Goal: Task Accomplishment & Management: Manage account settings

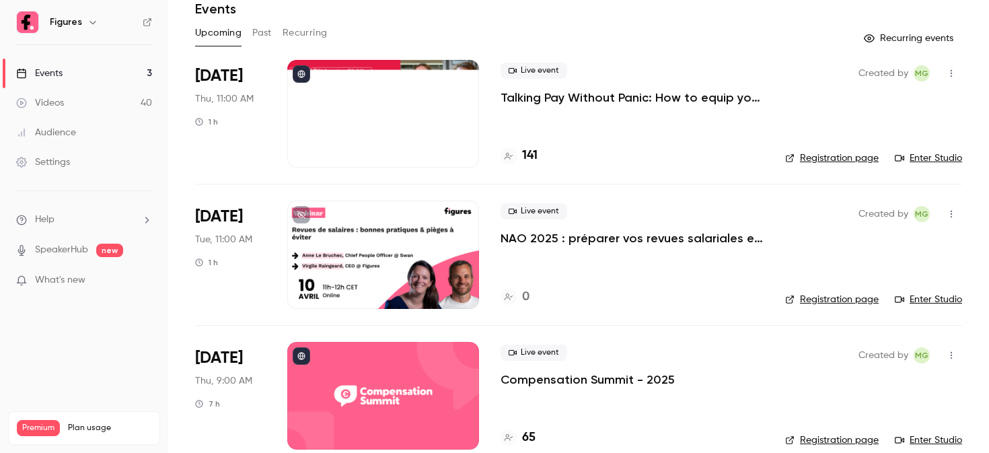
scroll to position [77, 0]
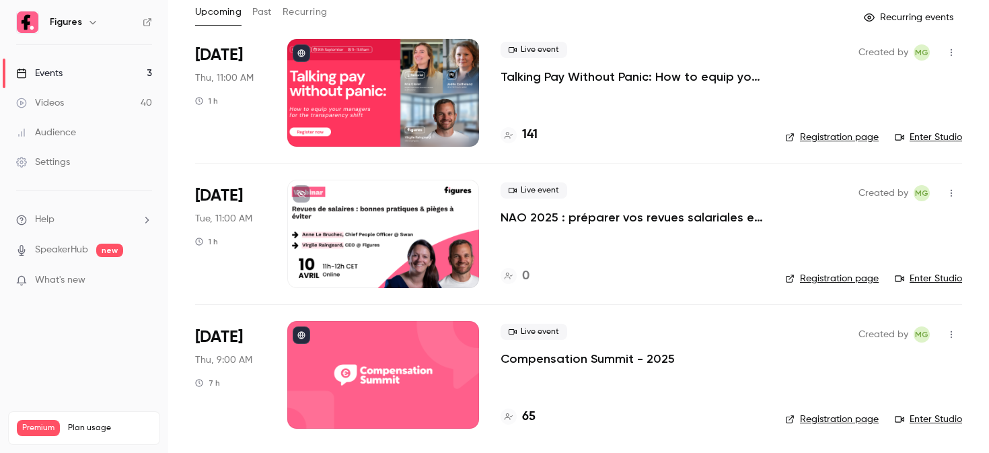
click at [366, 397] on div at bounding box center [383, 375] width 192 height 108
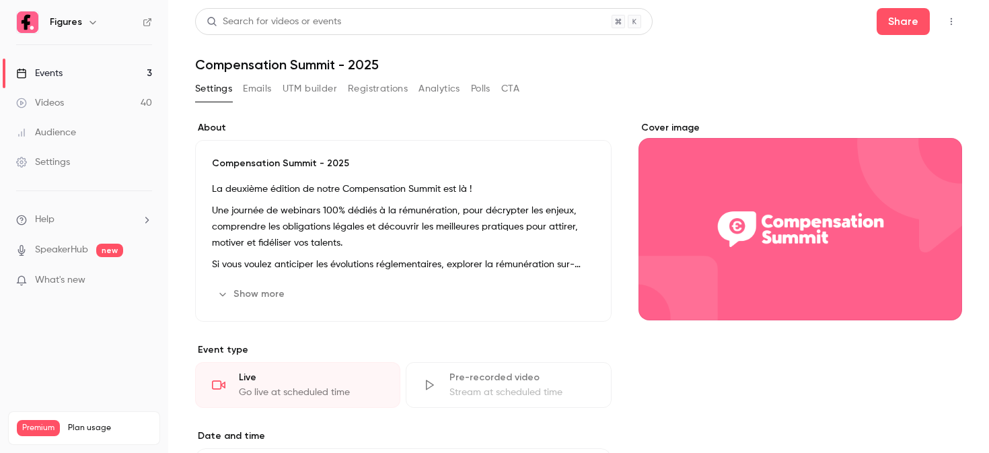
click at [371, 85] on button "Registrations" at bounding box center [378, 89] width 60 height 22
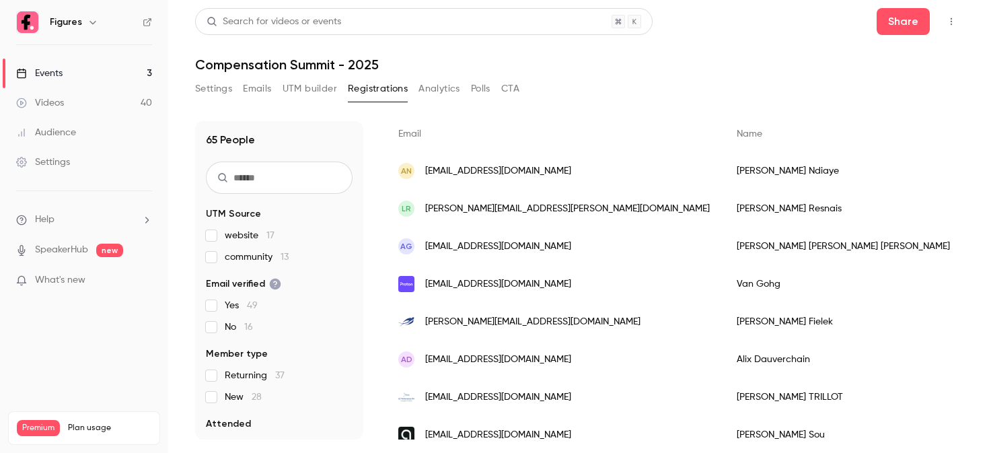
scroll to position [105, 0]
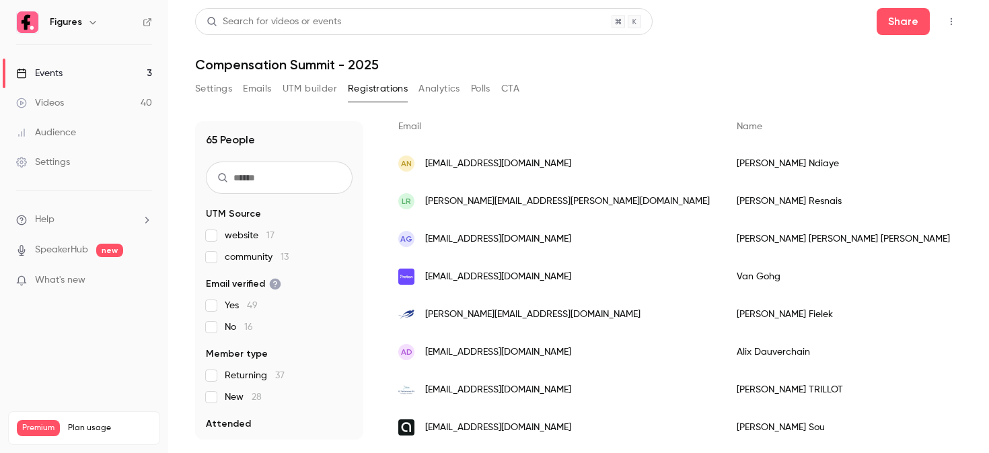
click at [518, 166] on span "[EMAIL_ADDRESS][DOMAIN_NAME]" at bounding box center [498, 164] width 146 height 14
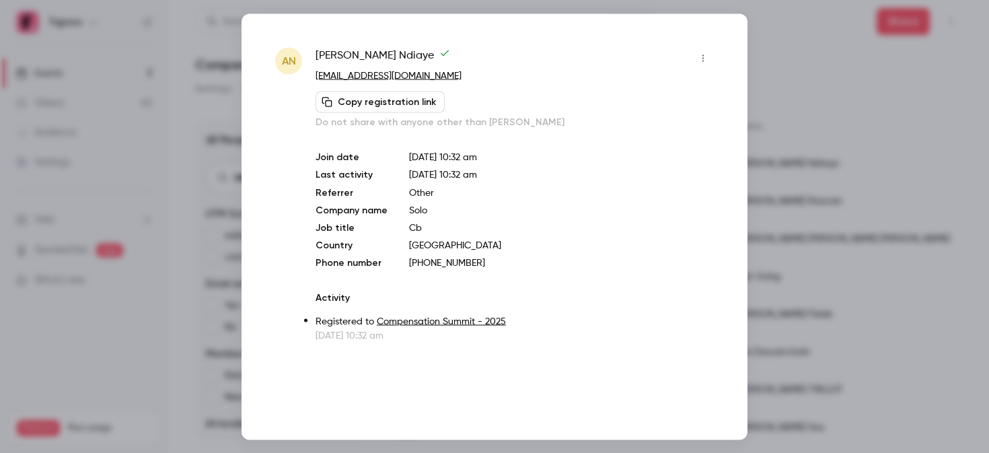
click at [810, 188] on div at bounding box center [494, 226] width 989 height 453
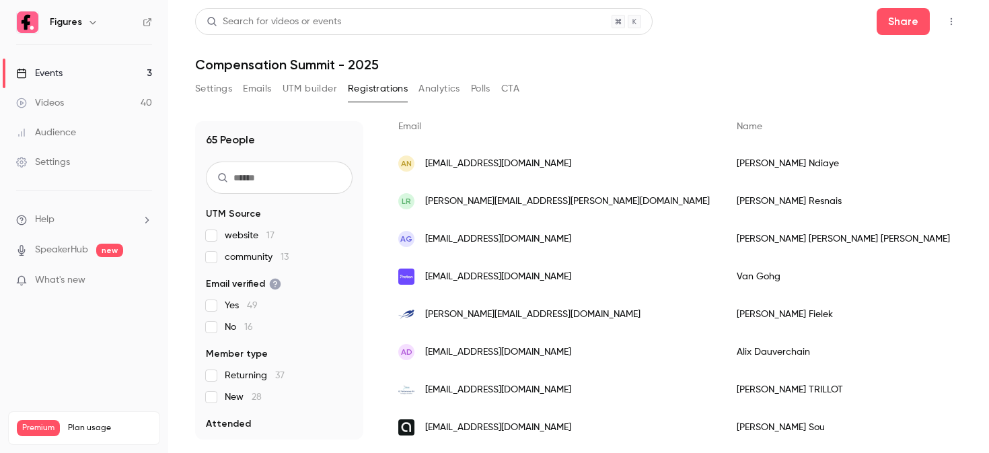
click at [477, 212] on div "LR [EMAIL_ADDRESS][PERSON_NAME][DOMAIN_NAME]" at bounding box center [554, 201] width 338 height 38
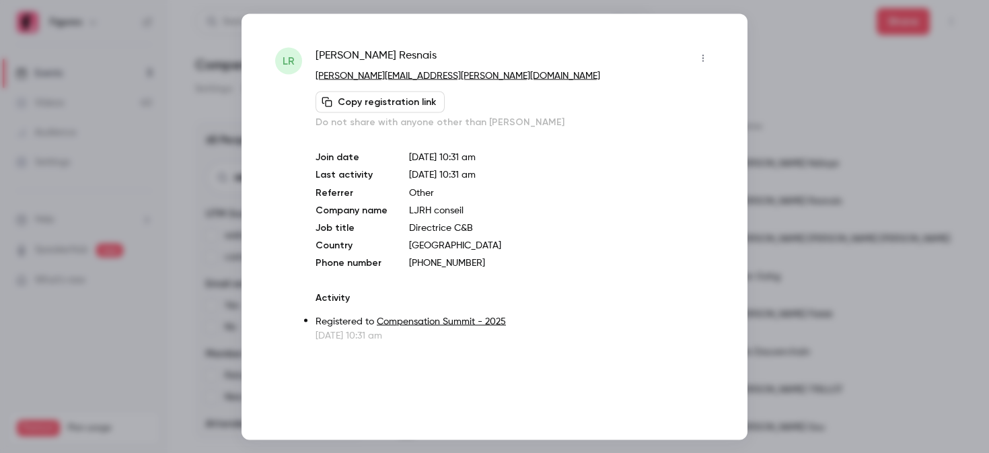
click at [825, 225] on div at bounding box center [494, 226] width 989 height 453
